Goal: Task Accomplishment & Management: Use online tool/utility

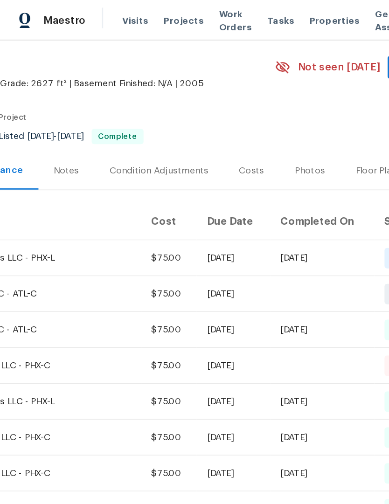
scroll to position [32, 138]
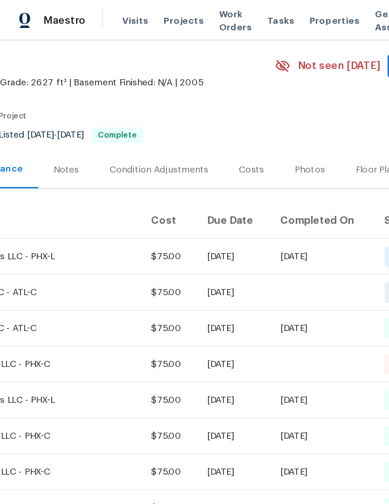
click at [163, 17] on span "Work Orders" at bounding box center [171, 15] width 24 height 19
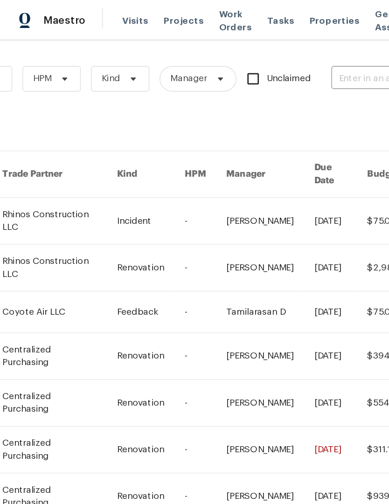
scroll to position [0, 153]
click at [256, 58] on input "text" at bounding box center [287, 57] width 93 height 14
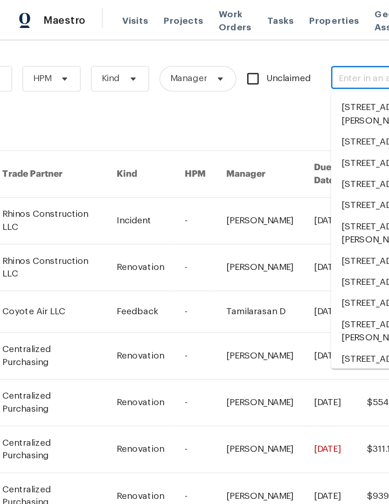
click at [256, 56] on input "text" at bounding box center [287, 57] width 93 height 14
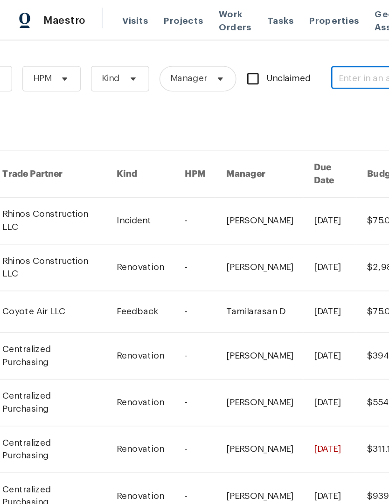
paste input "323 E Senna Way, San Tan Valley, AZ 85143"
type input "323 E Senna Way, San Tan Valley, AZ 85143"
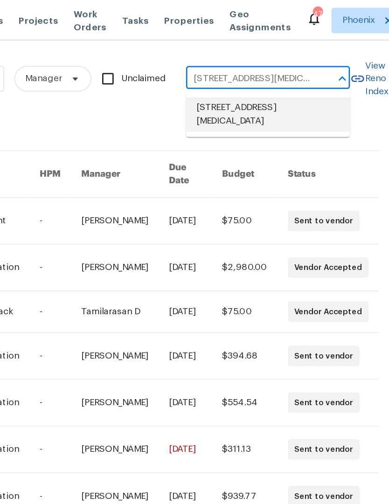
click at [241, 86] on li "323 E Senna Way, San Tan Valley, AZ 85143" at bounding box center [300, 83] width 119 height 25
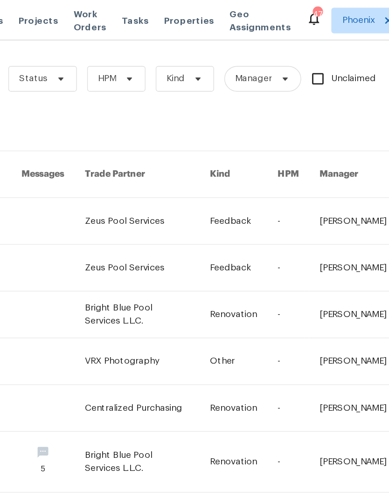
click at [167, 151] on link at bounding box center [212, 161] width 91 height 34
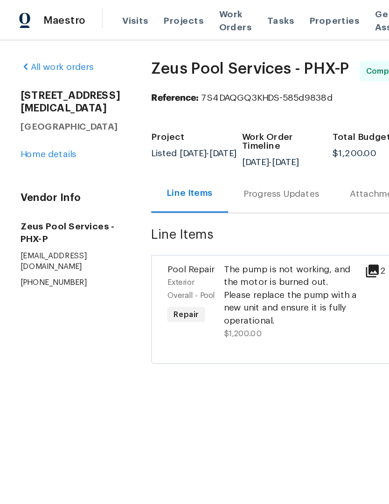
click at [44, 111] on link "Home details" at bounding box center [35, 112] width 41 height 7
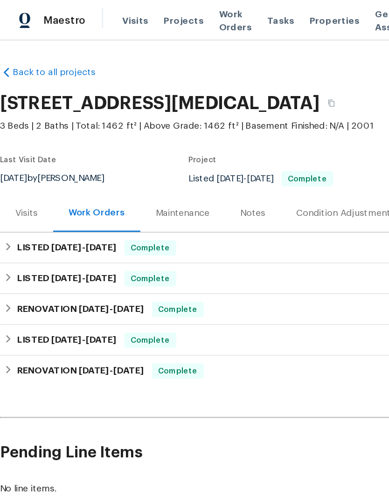
click at [139, 158] on div "Maintenance" at bounding box center [132, 155] width 39 height 9
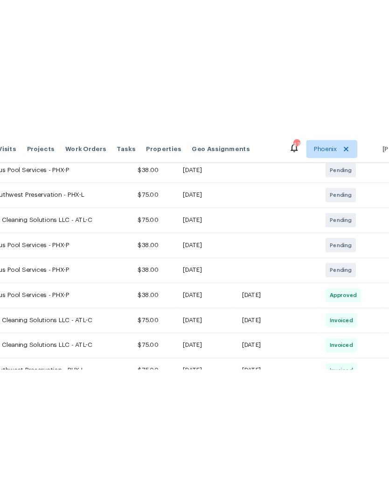
scroll to position [192, 0]
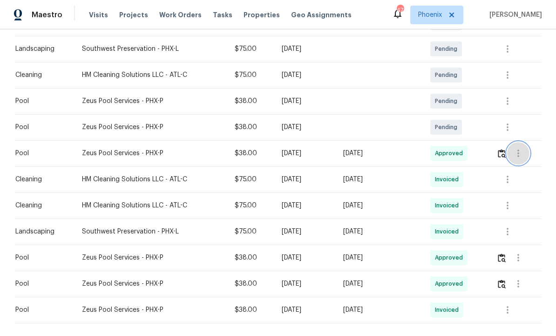
click at [388, 158] on icon "button" at bounding box center [518, 153] width 11 height 11
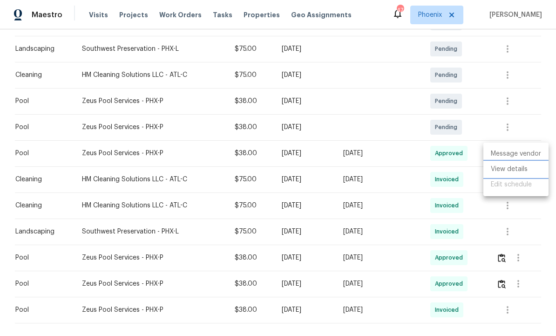
click at [388, 171] on li "View details" at bounding box center [516, 169] width 65 height 15
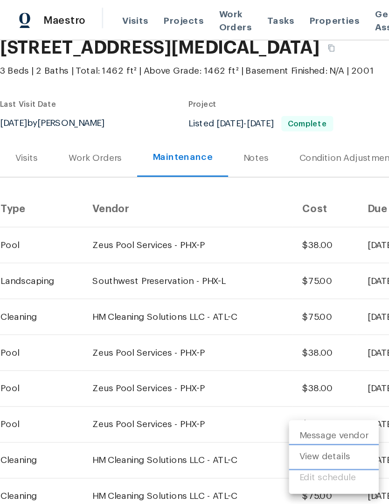
scroll to position [40, 0]
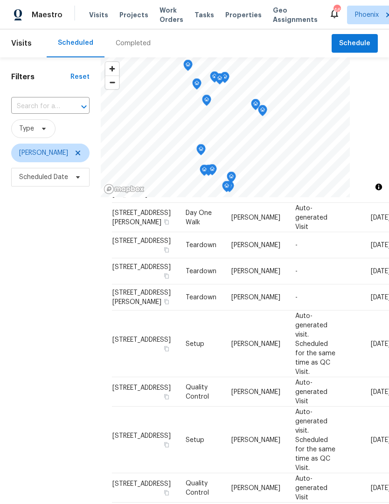
scroll to position [85, 0]
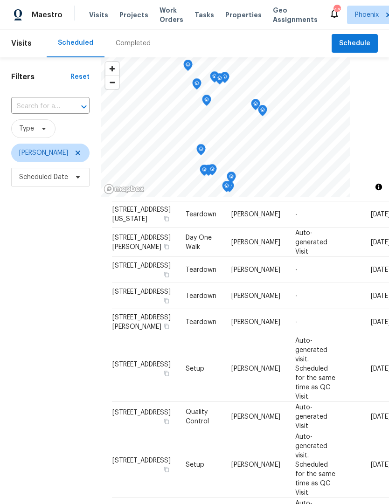
click at [0, 0] on icon at bounding box center [0, 0] width 0 height 0
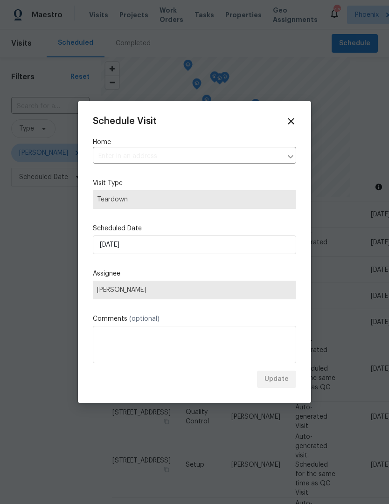
type input "10958 E Secret Mine Ct, Gold Canyon, AZ 85118"
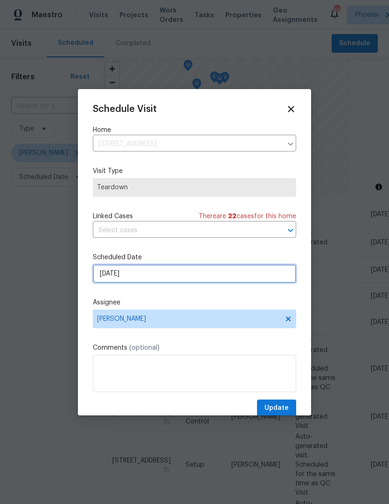
click at [212, 276] on input "9/3/2025" at bounding box center [194, 273] width 203 height 19
select select "8"
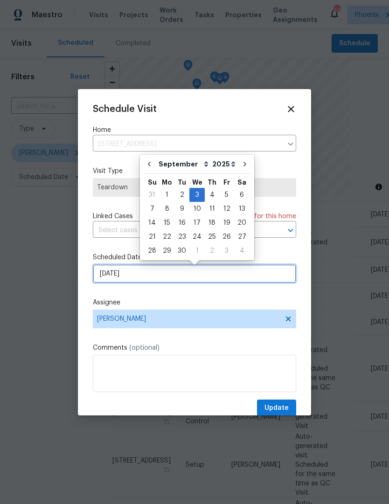
scroll to position [0, 0]
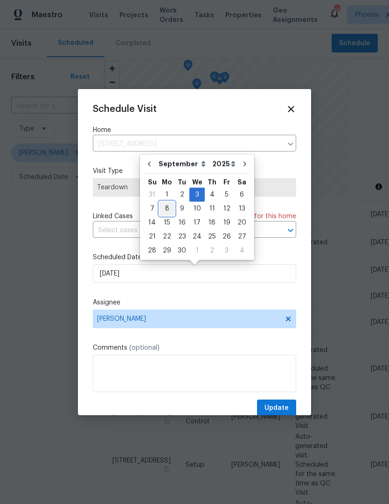
click at [169, 208] on div "8" at bounding box center [166, 208] width 15 height 13
type input "9/8/2025"
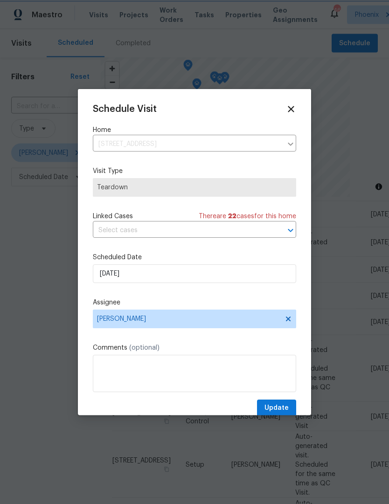
scroll to position [0, 0]
click at [282, 406] on span "Update" at bounding box center [276, 408] width 24 height 12
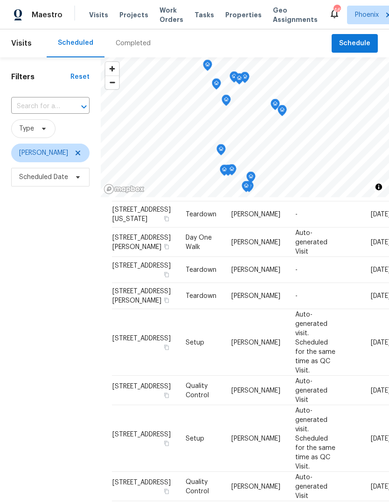
scroll to position [0, 0]
